Goal: Navigation & Orientation: Find specific page/section

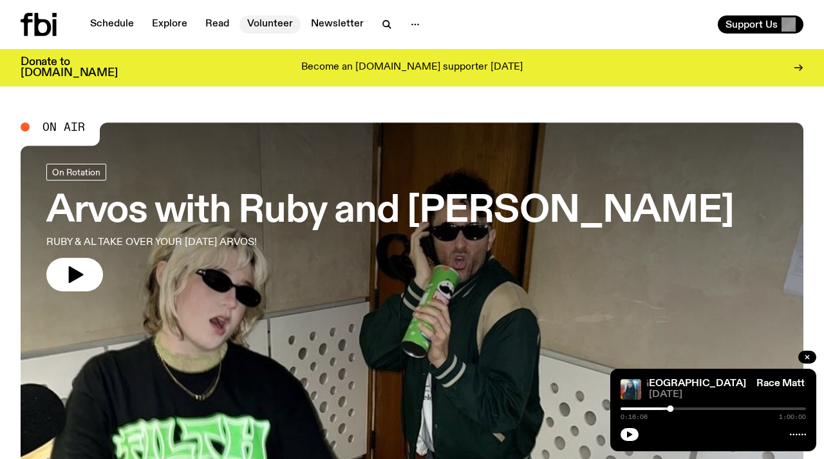
click at [263, 28] on link "Volunteer" at bounding box center [270, 24] width 61 height 18
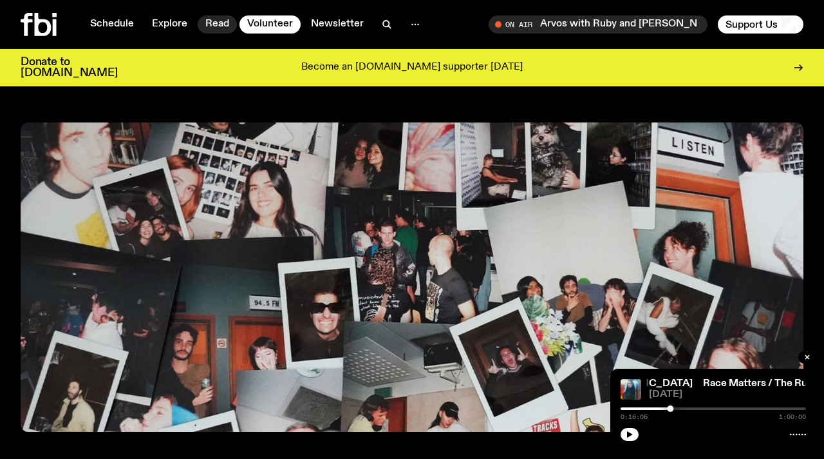
click at [209, 26] on link "Read" at bounding box center [217, 24] width 39 height 18
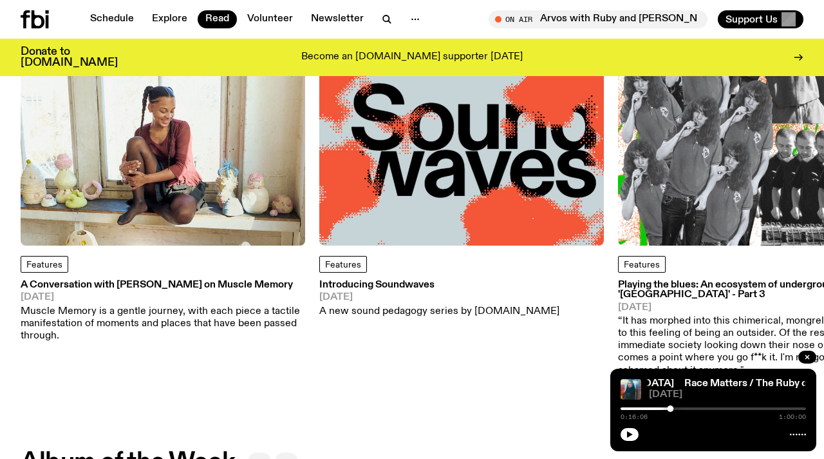
scroll to position [191, 0]
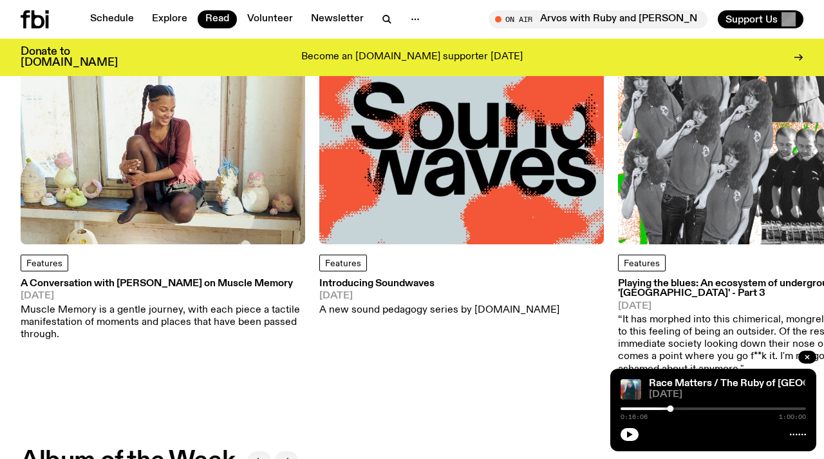
click at [423, 146] on img at bounding box center [461, 101] width 285 height 285
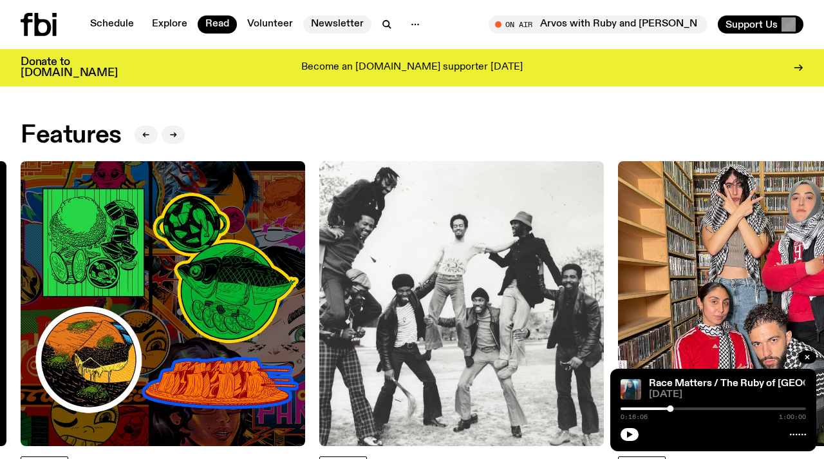
click at [345, 25] on link "Newsletter" at bounding box center [337, 24] width 68 height 18
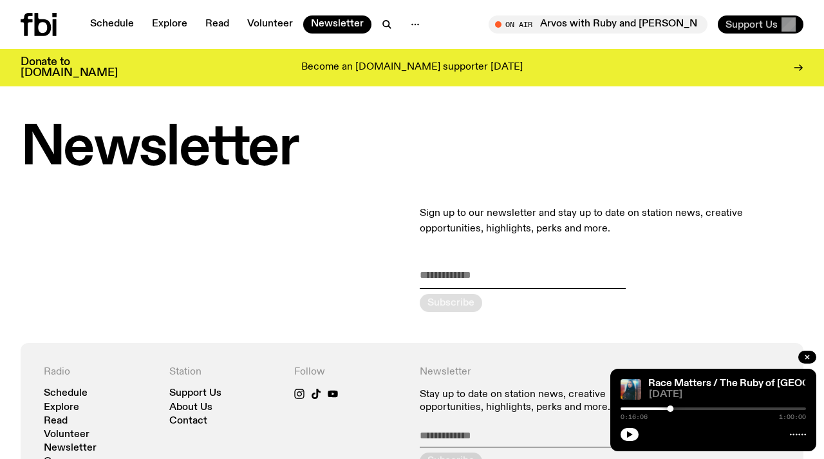
click at [774, 21] on span "Support Us" at bounding box center [752, 25] width 52 height 12
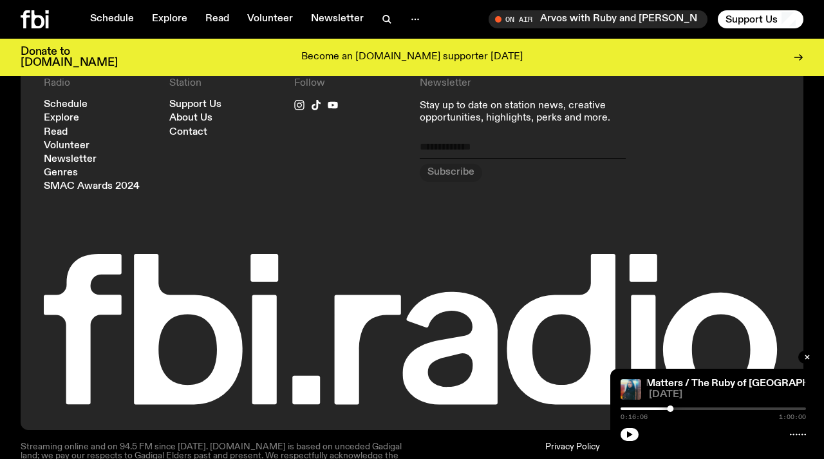
scroll to position [3243, 0]
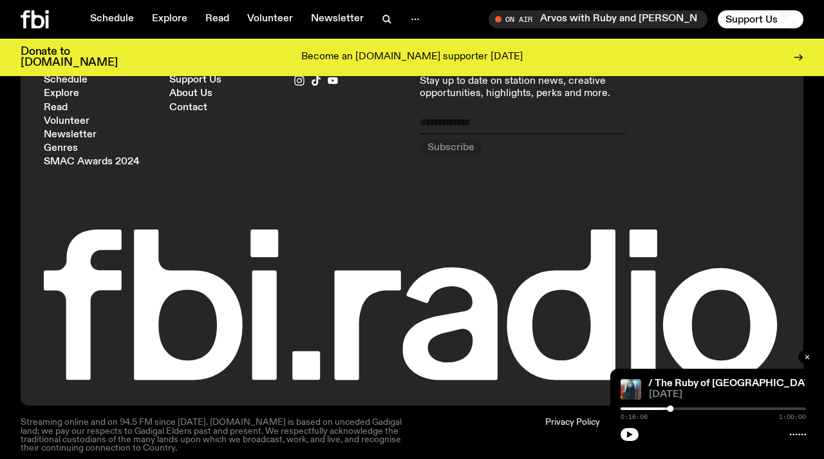
click at [806, 355] on icon "button" at bounding box center [808, 357] width 8 height 8
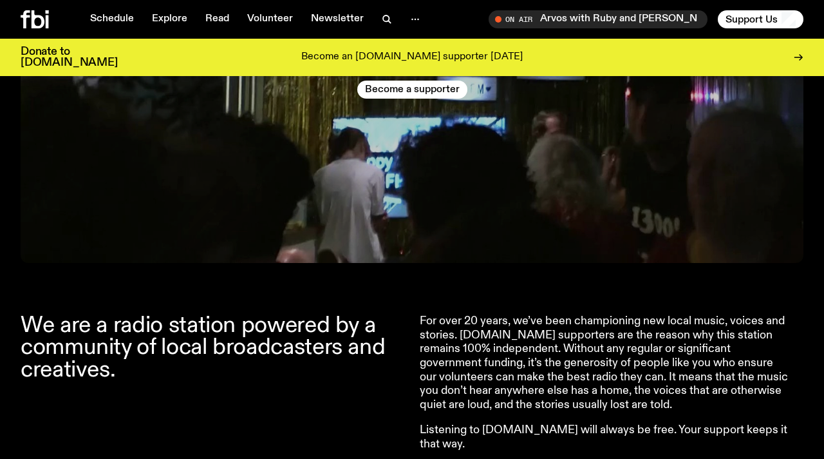
scroll to position [0, 0]
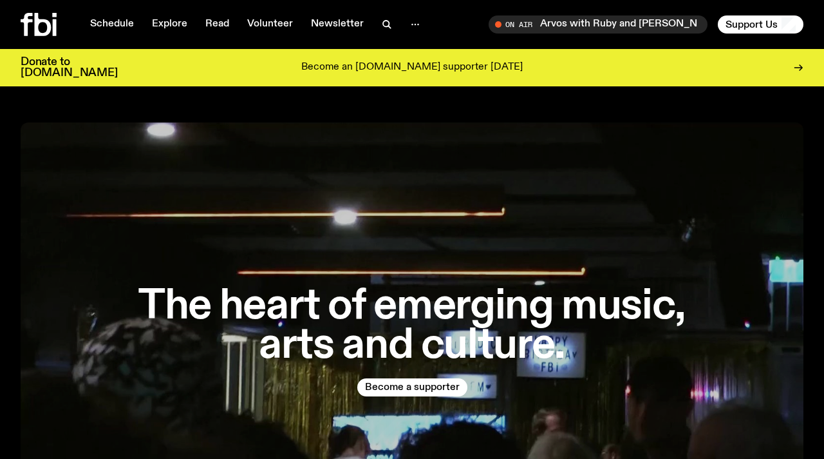
click at [35, 17] on icon at bounding box center [43, 24] width 17 height 23
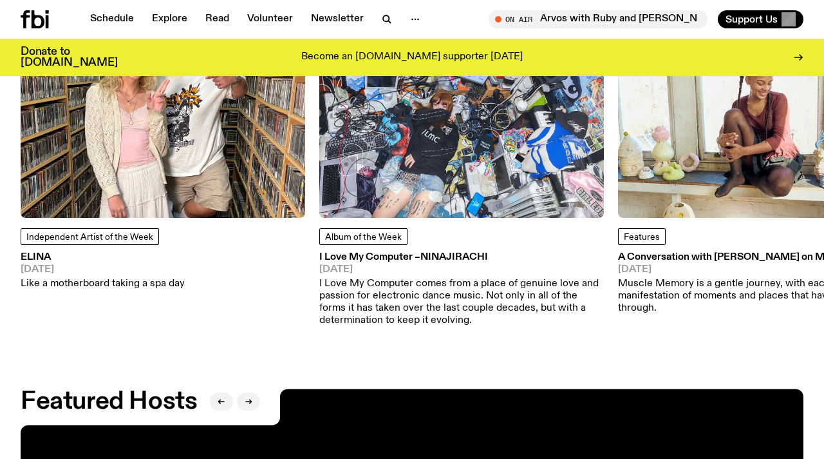
scroll to position [1682, 0]
